Goal: Information Seeking & Learning: Learn about a topic

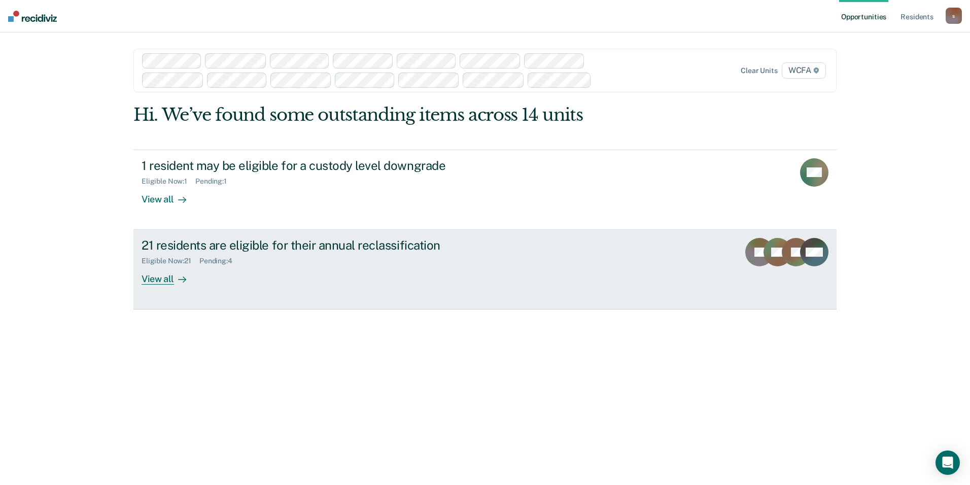
click at [161, 279] on div "View all" at bounding box center [169, 275] width 57 height 20
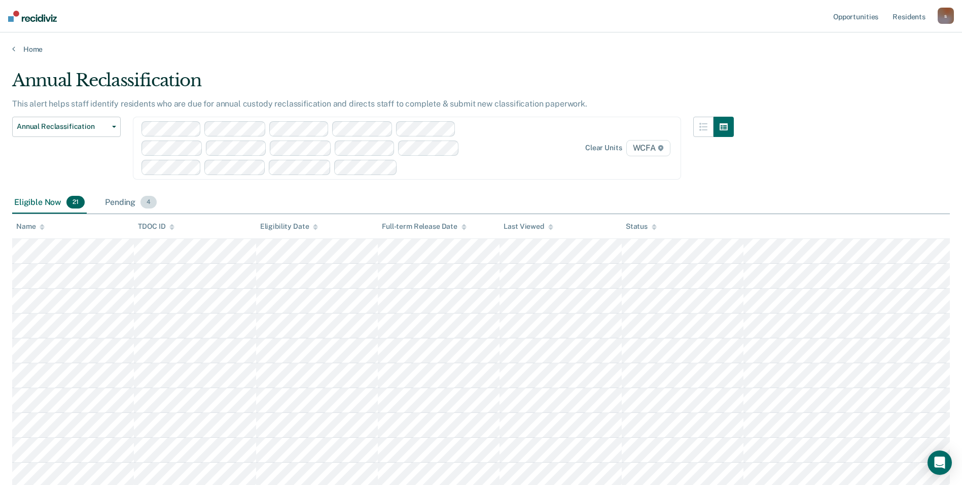
click at [124, 200] on div "Pending 4" at bounding box center [131, 203] width 56 height 22
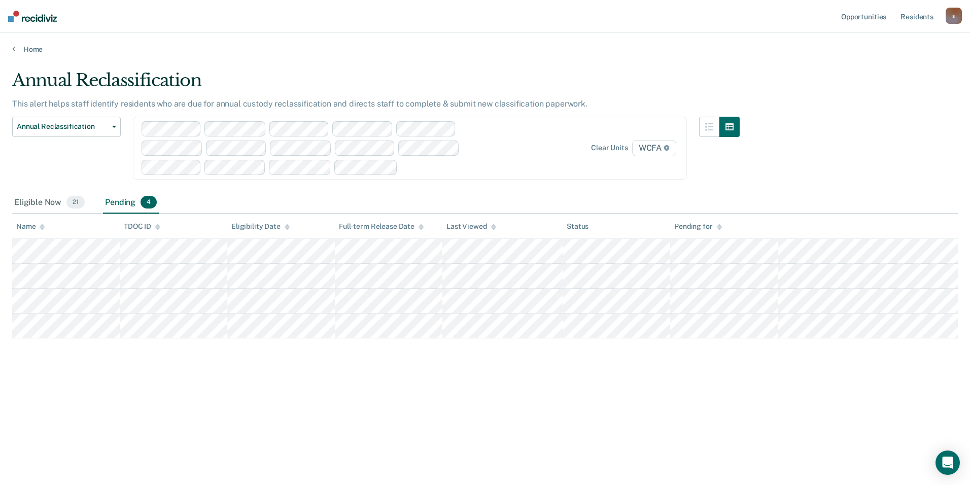
click at [774, 163] on div "Annual Reclassification This alert helps staff identify residents who are due f…" at bounding box center [484, 239] width 945 height 339
click at [846, 201] on div "Eligible Now 21 Pending 4" at bounding box center [484, 203] width 945 height 23
click at [44, 200] on div "Eligible Now 21" at bounding box center [49, 203] width 75 height 22
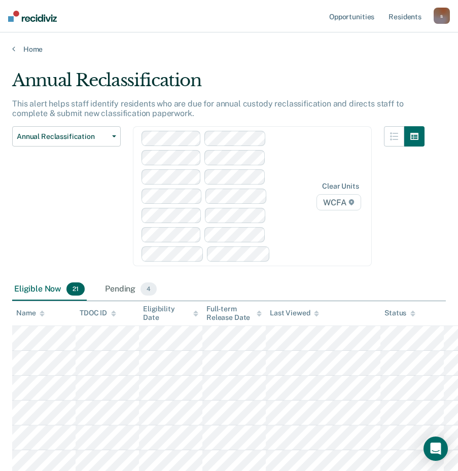
click at [434, 72] on div "Annual Reclassification This alert helps staff identify residents who are due f…" at bounding box center [229, 457] width 434 height 775
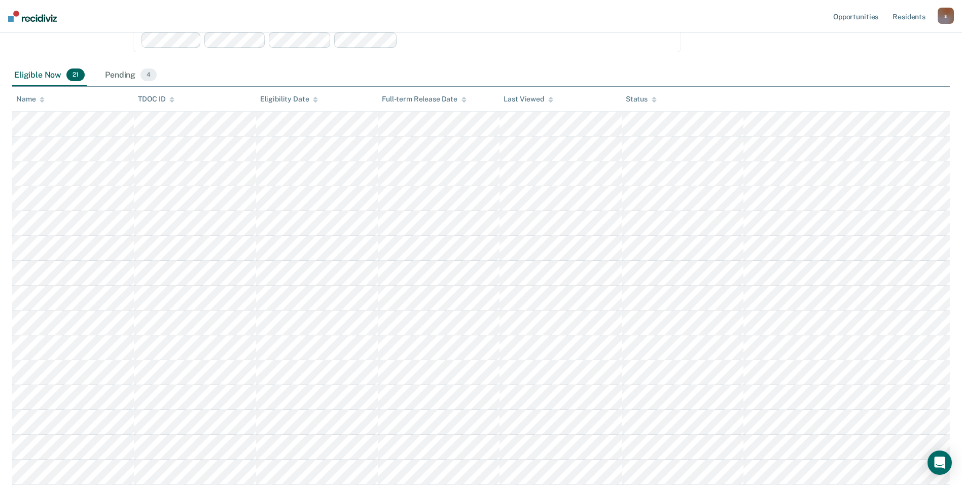
scroll to position [152, 0]
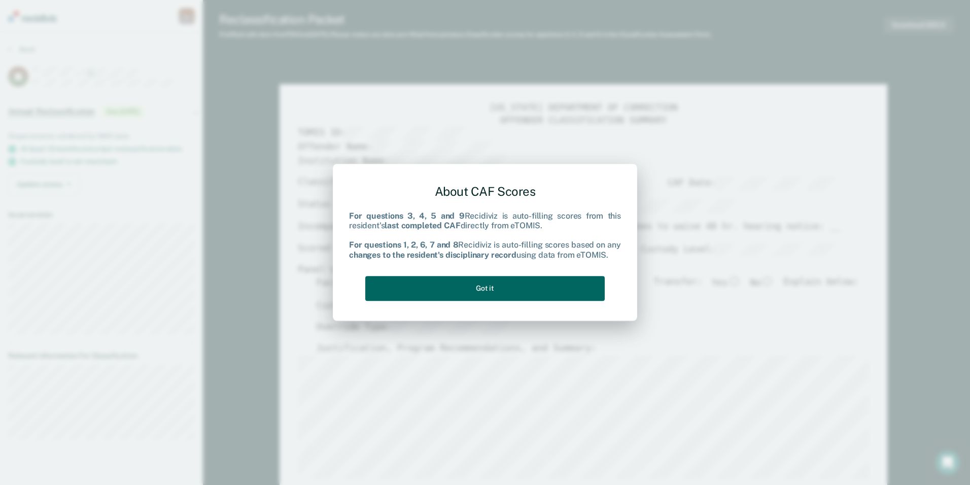
click at [479, 291] on button "Got it" at bounding box center [484, 288] width 239 height 25
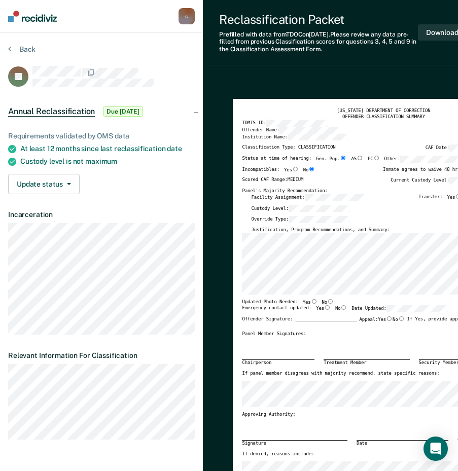
type textarea "x"
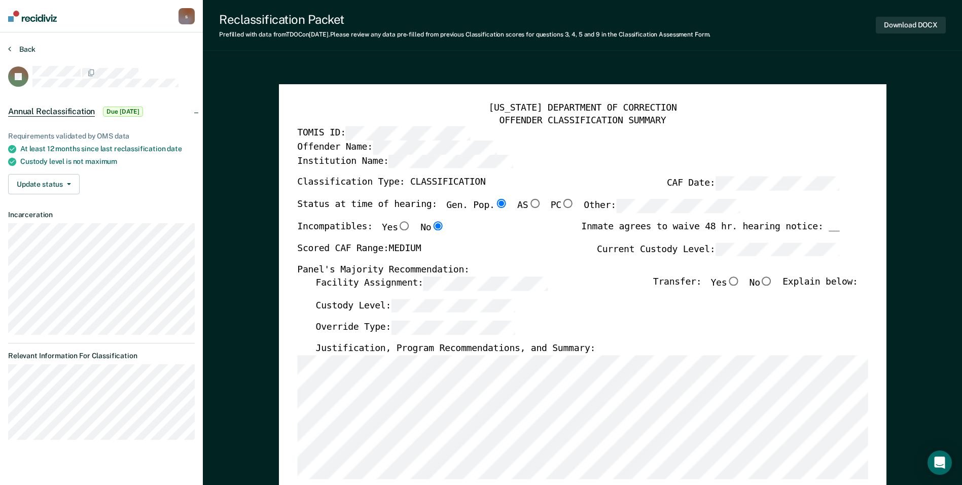
click at [22, 47] on button "Back" at bounding box center [21, 49] width 27 height 9
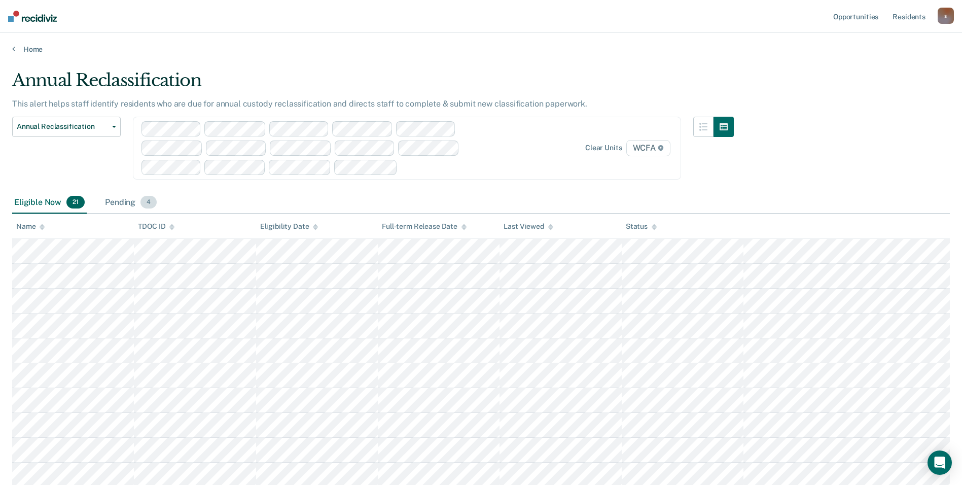
click at [130, 202] on div "Pending 4" at bounding box center [131, 203] width 56 height 22
